Goal: Task Accomplishment & Management: Manage account settings

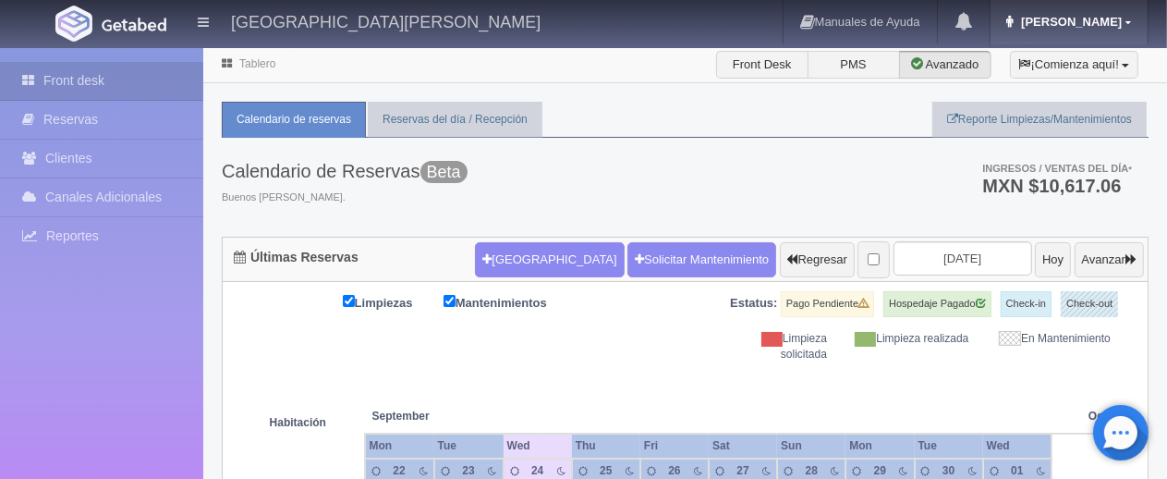
click at [1014, 24] on icon at bounding box center [1010, 22] width 6 height 12
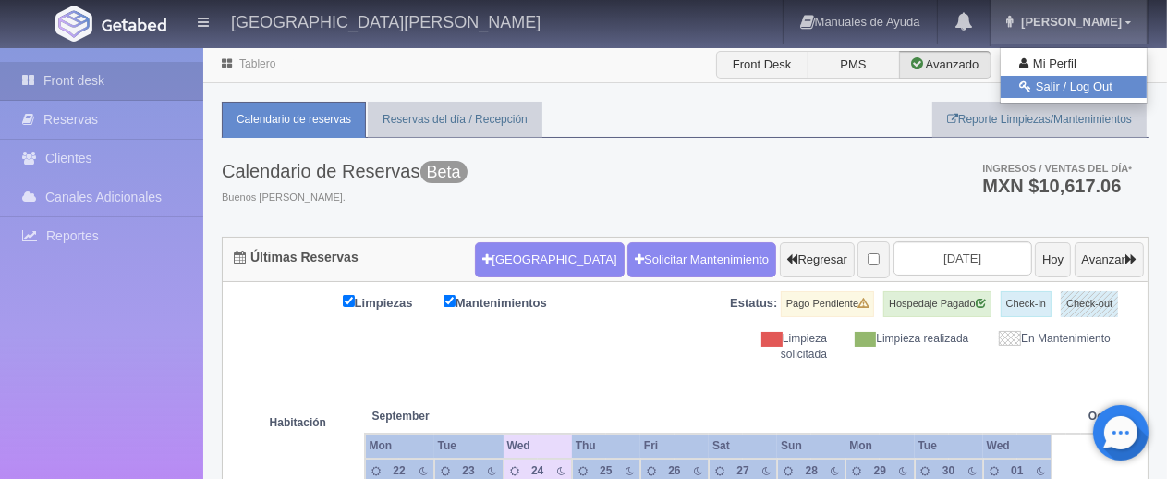
click at [1028, 85] on icon at bounding box center [1025, 86] width 12 height 12
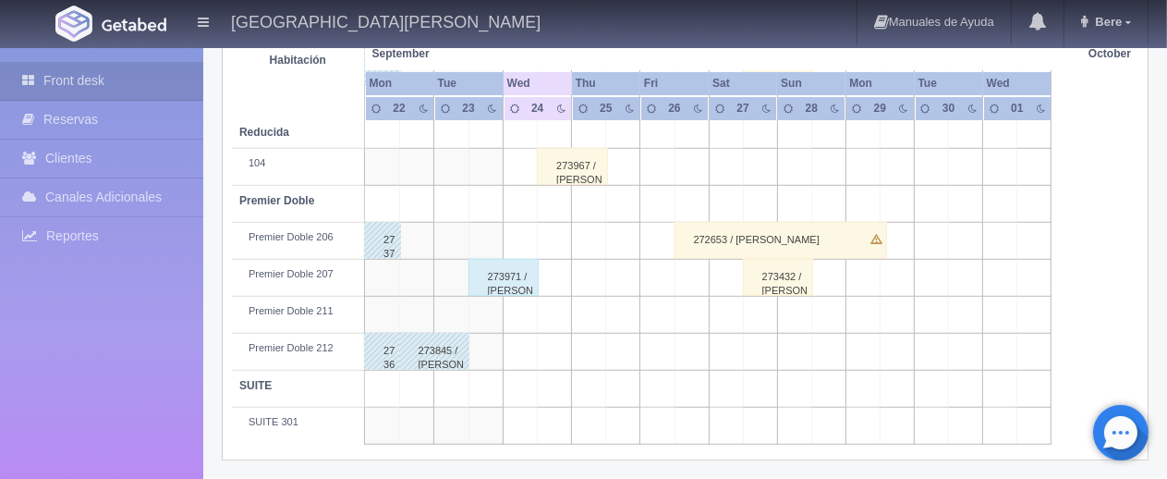
scroll to position [934, 0]
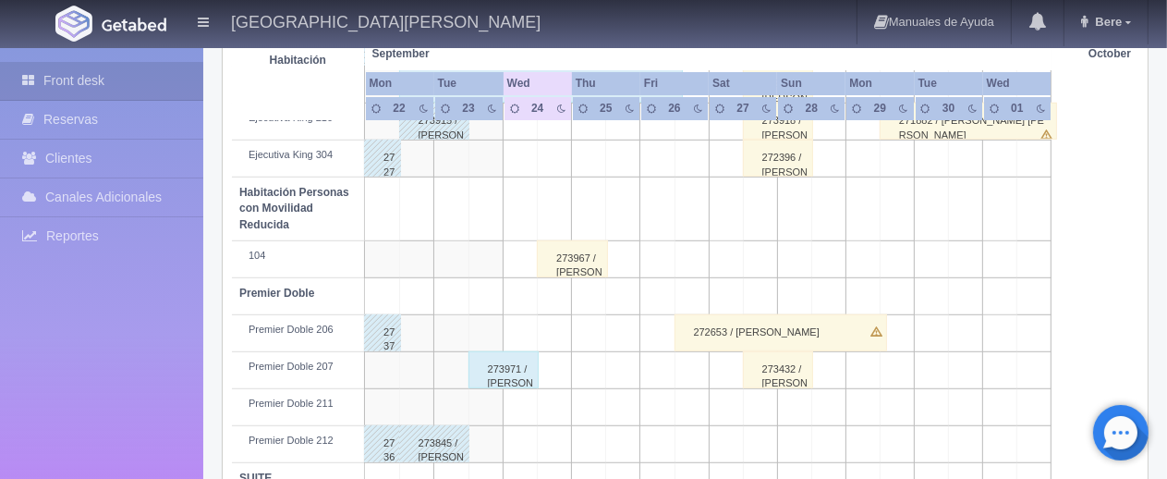
click at [603, 257] on div "273967 / [PERSON_NAME] ." at bounding box center [572, 258] width 71 height 37
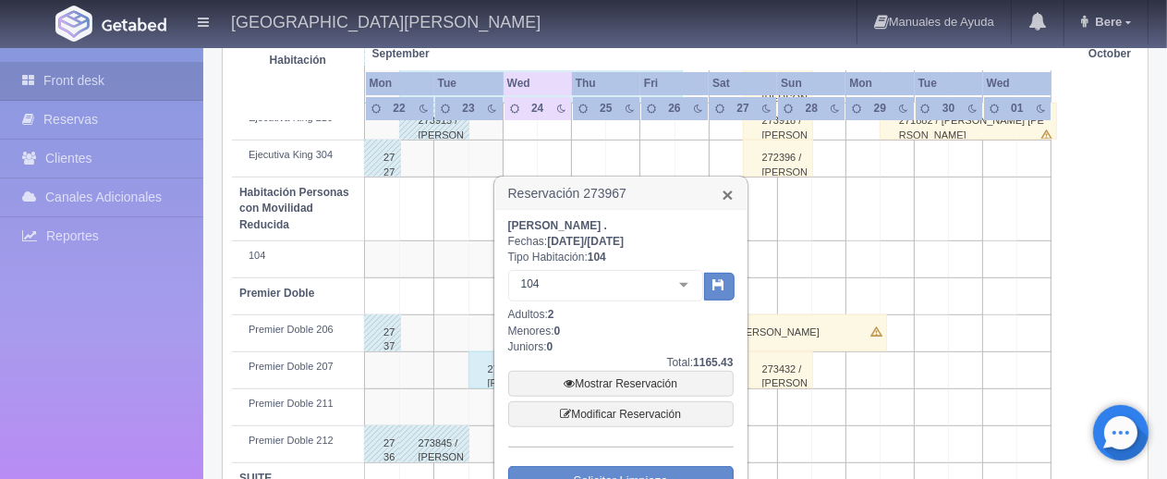
click at [725, 197] on link "×" at bounding box center [727, 194] width 11 height 19
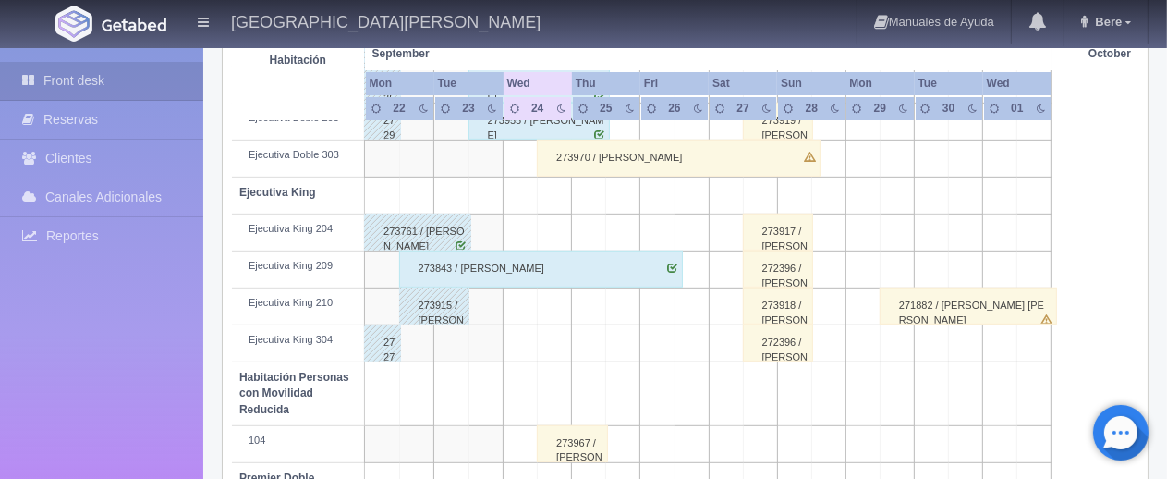
scroll to position [657, 0]
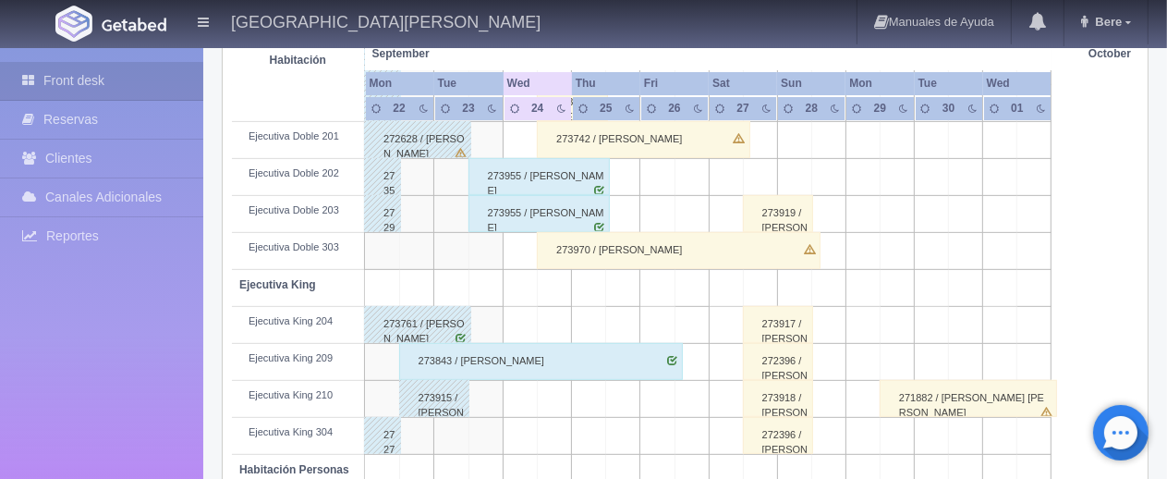
click at [626, 260] on div "273970 / [PERSON_NAME]" at bounding box center [679, 250] width 284 height 37
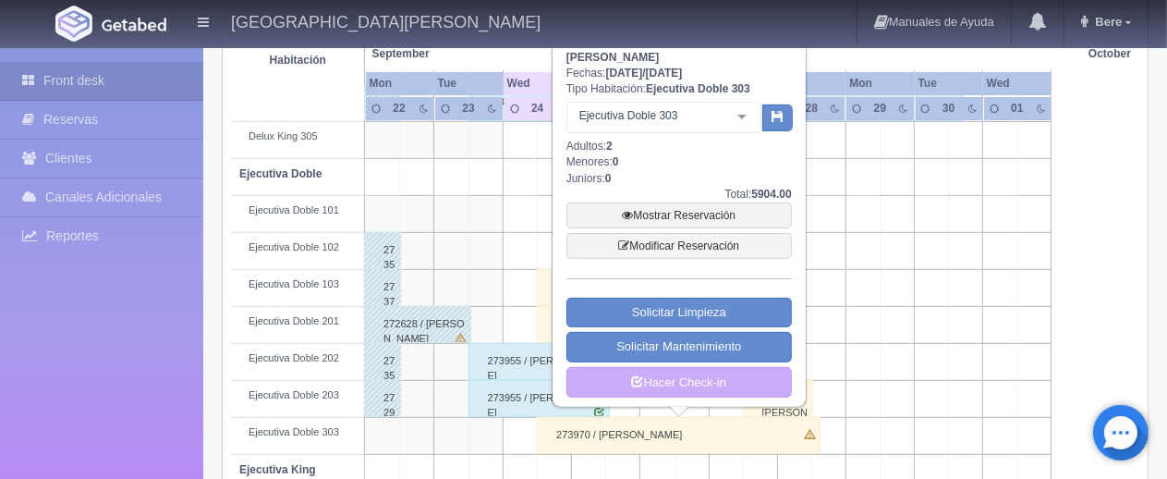
scroll to position [380, 0]
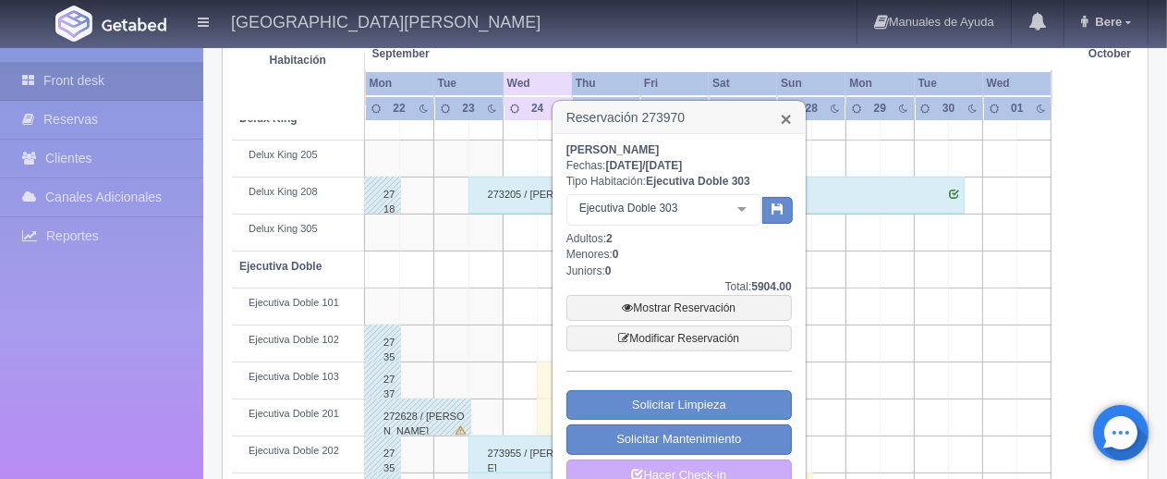
click at [781, 112] on link "×" at bounding box center [786, 118] width 11 height 19
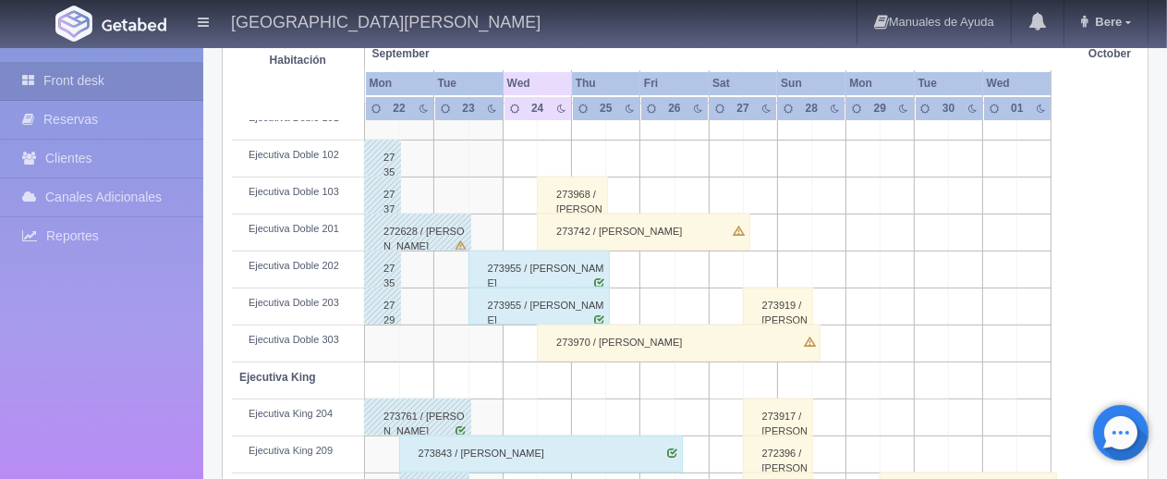
scroll to position [472, 0]
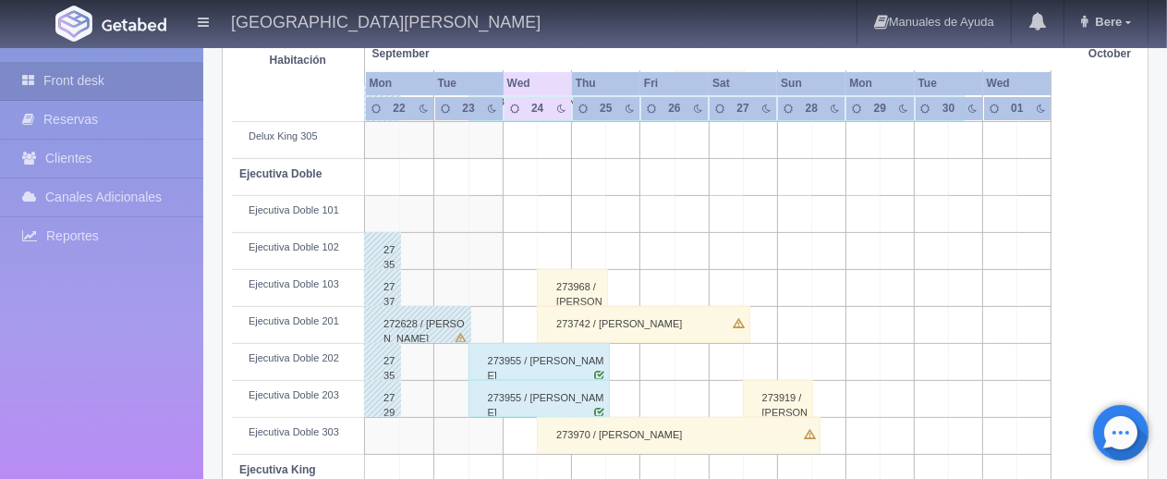
click at [625, 326] on div "273742 / [PERSON_NAME]" at bounding box center [643, 324] width 213 height 37
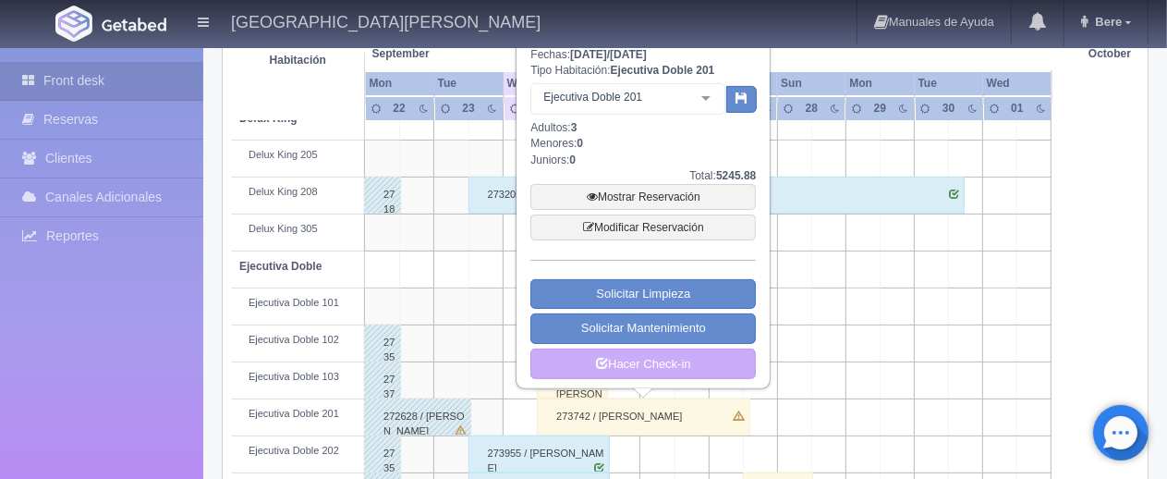
scroll to position [287, 0]
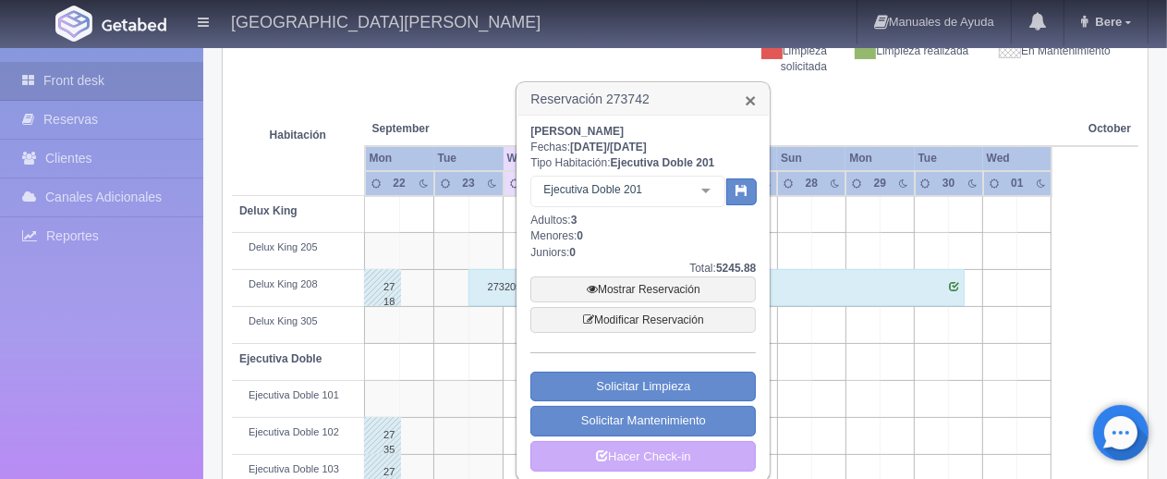
click at [750, 99] on link "×" at bounding box center [750, 100] width 11 height 19
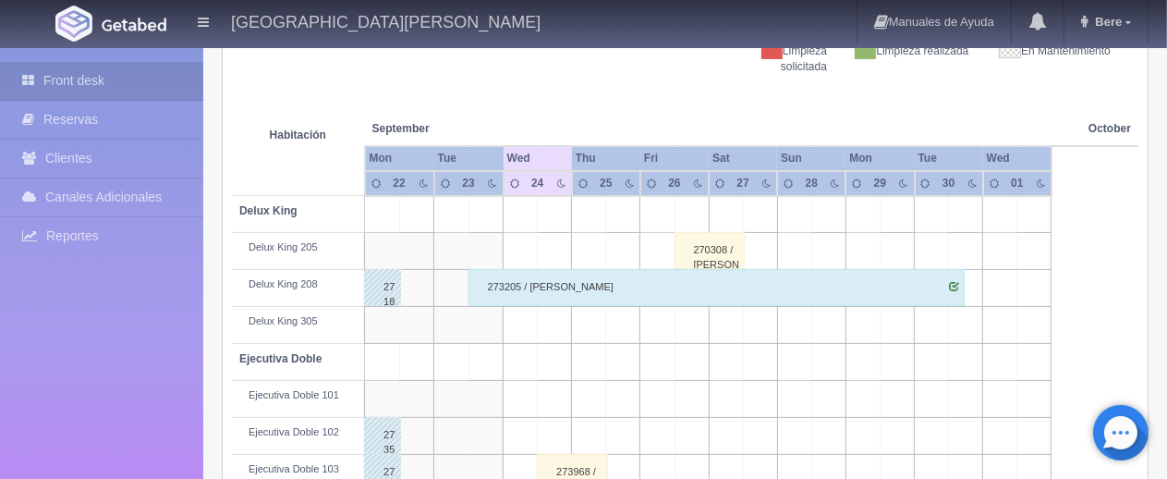
scroll to position [472, 0]
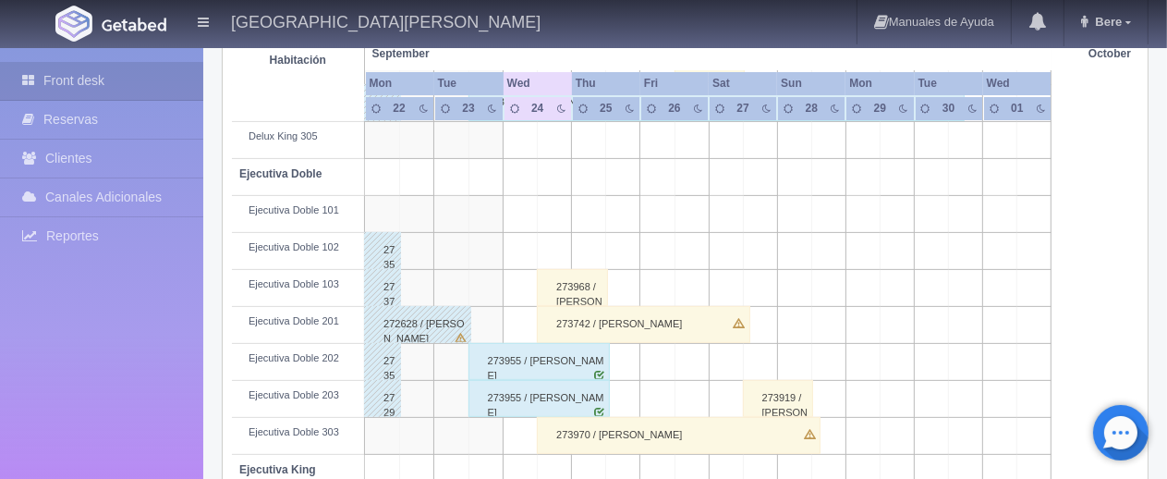
click at [572, 282] on div "273968 / [PERSON_NAME] . ." at bounding box center [572, 287] width 71 height 37
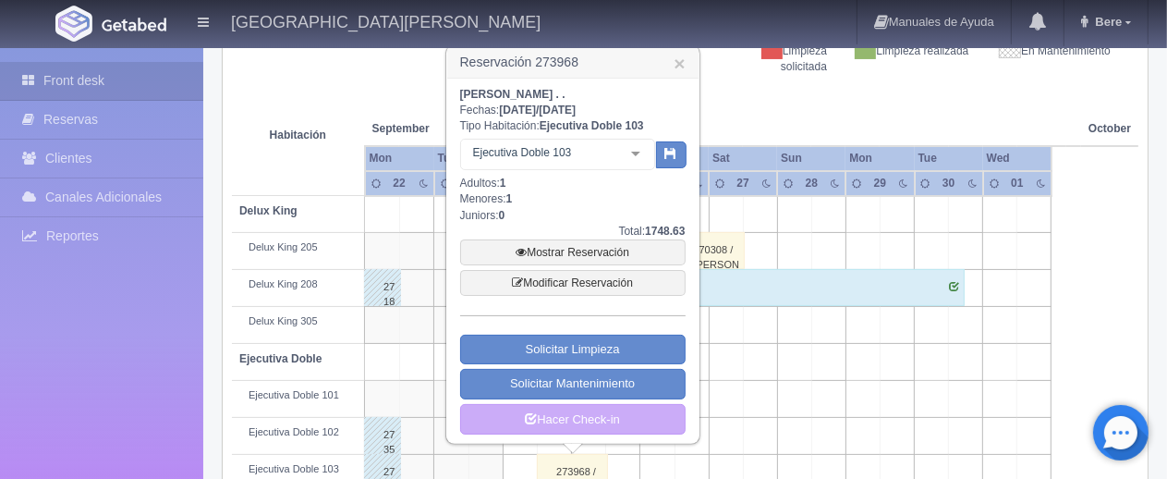
scroll to position [195, 0]
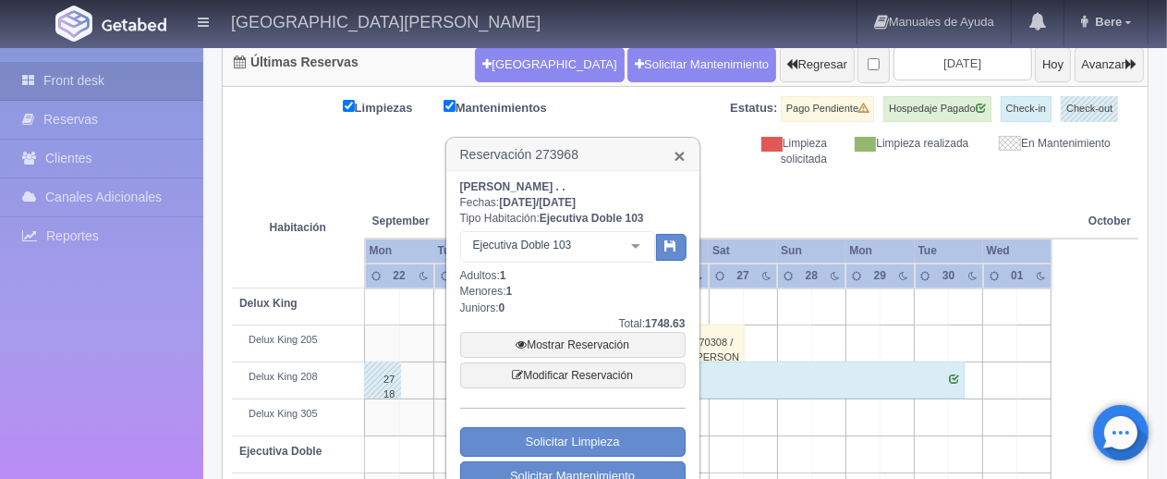
click at [678, 161] on link "×" at bounding box center [679, 155] width 11 height 19
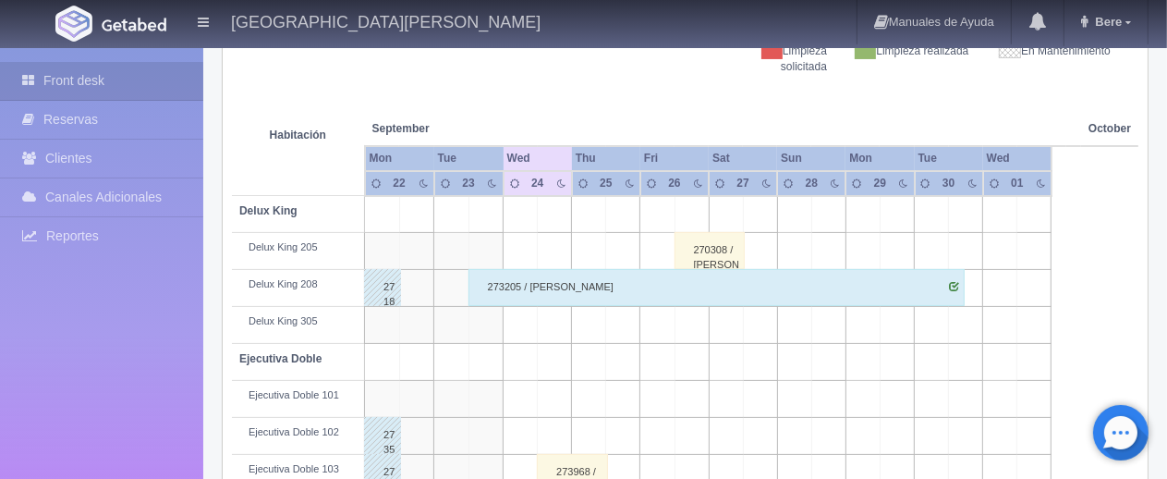
scroll to position [103, 0]
